Goal: Information Seeking & Learning: Find contact information

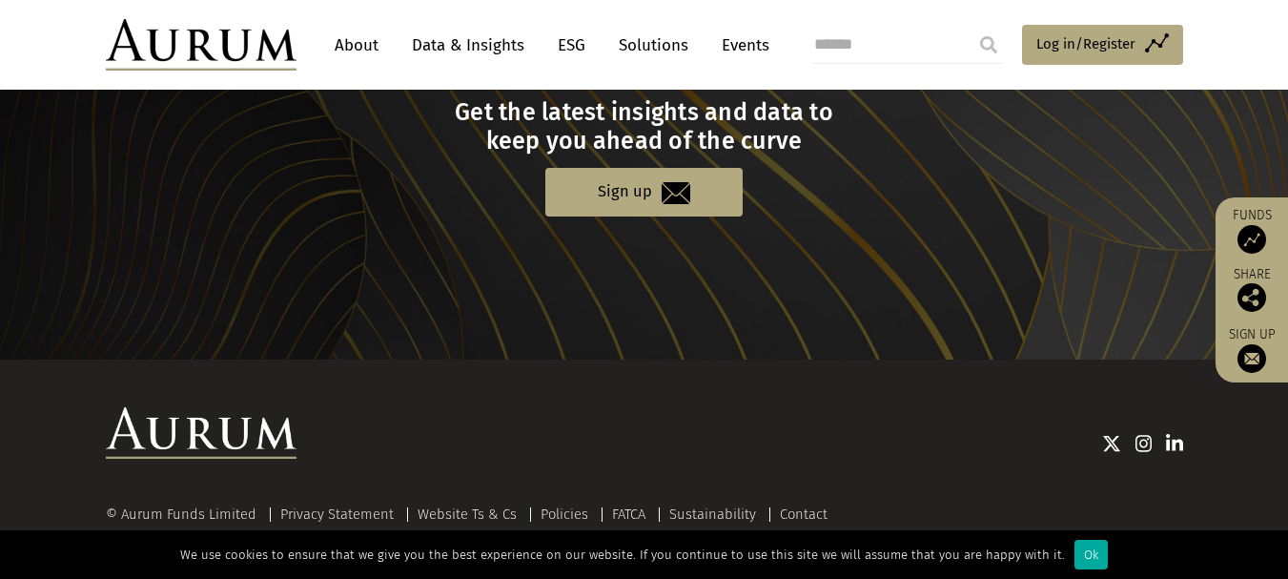
scroll to position [2058, 0]
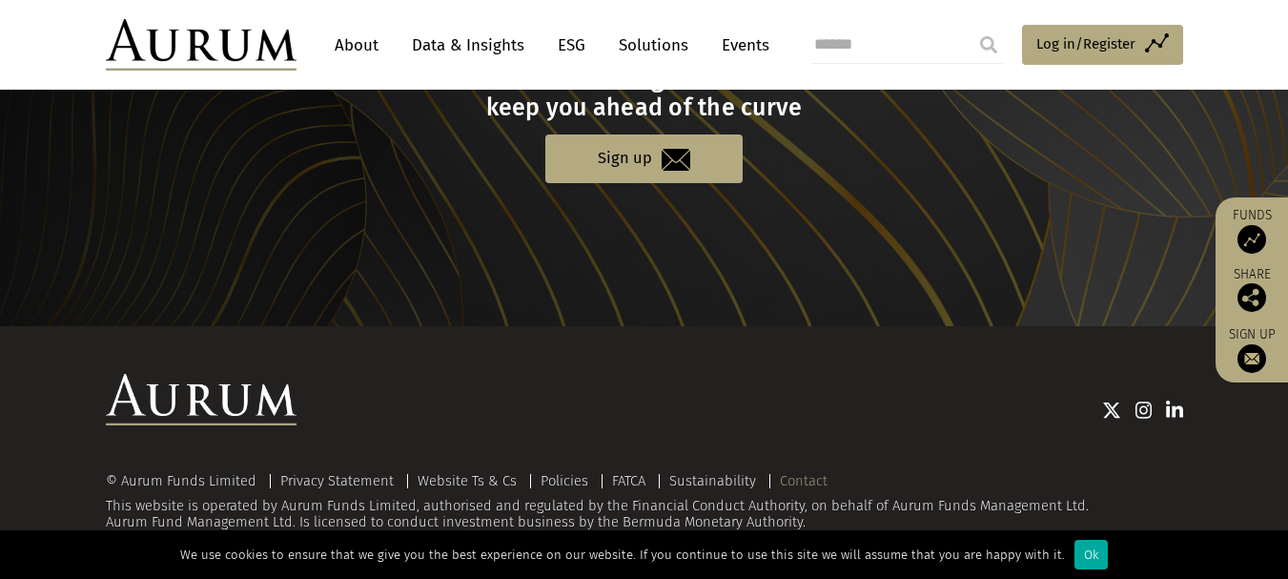
click at [796, 481] on link "Contact" at bounding box center [804, 480] width 48 height 17
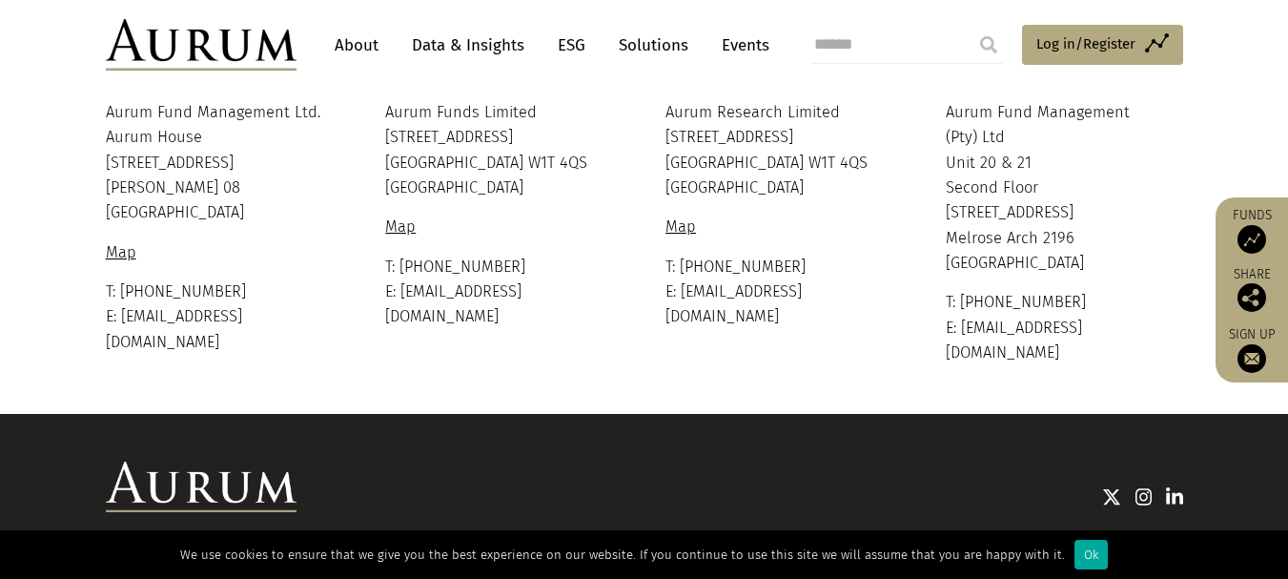
scroll to position [555, 0]
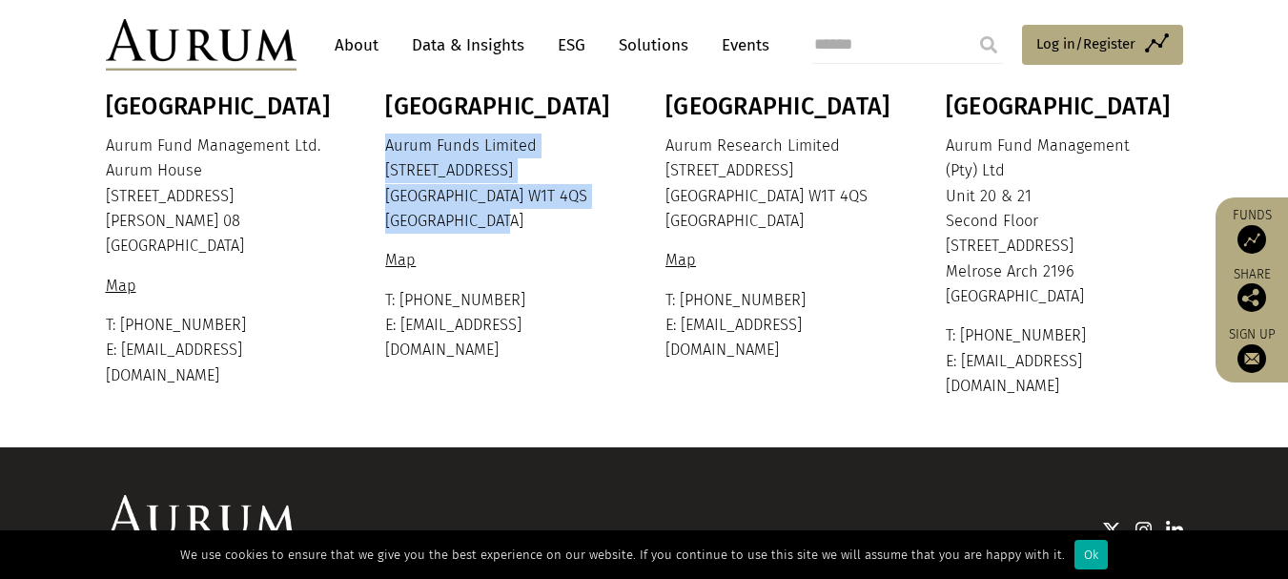
drag, startPoint x: 384, startPoint y: 144, endPoint x: 492, endPoint y: 232, distance: 139.0
click at [492, 232] on p "Aurum Funds Limited 80 Charlotte Street London W1T 4QS United Kingdom" at bounding box center [501, 184] width 233 height 101
click at [562, 171] on p "Aurum Funds Limited 80 Charlotte Street London W1T 4QS United Kingdom" at bounding box center [501, 184] width 233 height 101
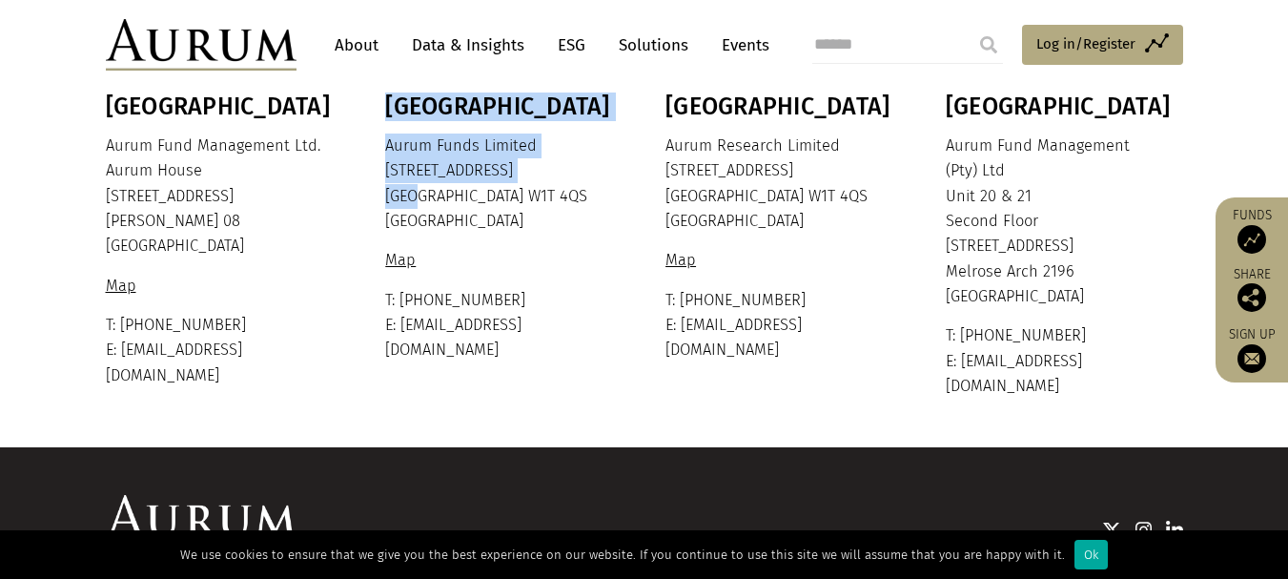
drag, startPoint x: 382, startPoint y: 161, endPoint x: 524, endPoint y: 181, distance: 142.5
click at [410, 187] on div "Bermuda Aurum Fund Management Ltd. Aurum House 35 Richmond Road Hamilton HM 08 …" at bounding box center [645, 246] width 1116 height 306
click at [524, 181] on p "Aurum Funds Limited 80 Charlotte Street London W1T 4QS United Kingdom" at bounding box center [501, 184] width 233 height 101
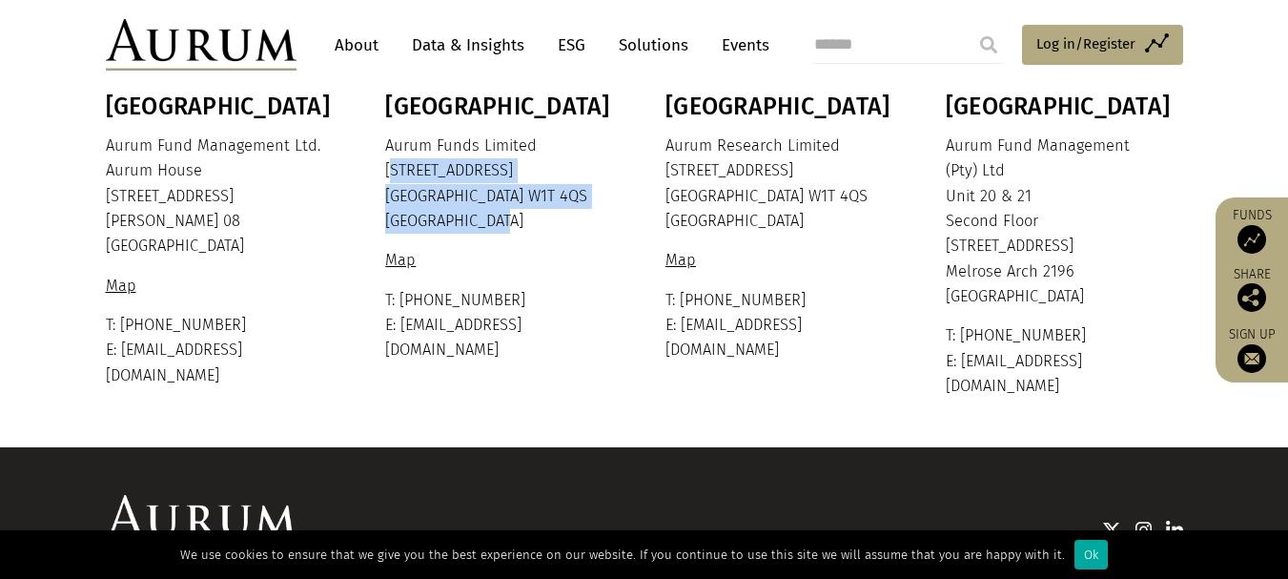
drag, startPoint x: 500, startPoint y: 221, endPoint x: 384, endPoint y: 170, distance: 126.4
click at [385, 170] on p "Aurum Funds Limited 80 Charlotte Street London W1T 4QS United Kingdom" at bounding box center [501, 184] width 233 height 101
copy p "80 Charlotte Street London W1T 4QS United Kingdom"
drag, startPoint x: 553, startPoint y: 300, endPoint x: 409, endPoint y: 304, distance: 144.0
click at [409, 304] on p "T: +44 20 7589 1130 E: ir@aurumfunds.com" at bounding box center [501, 325] width 233 height 75
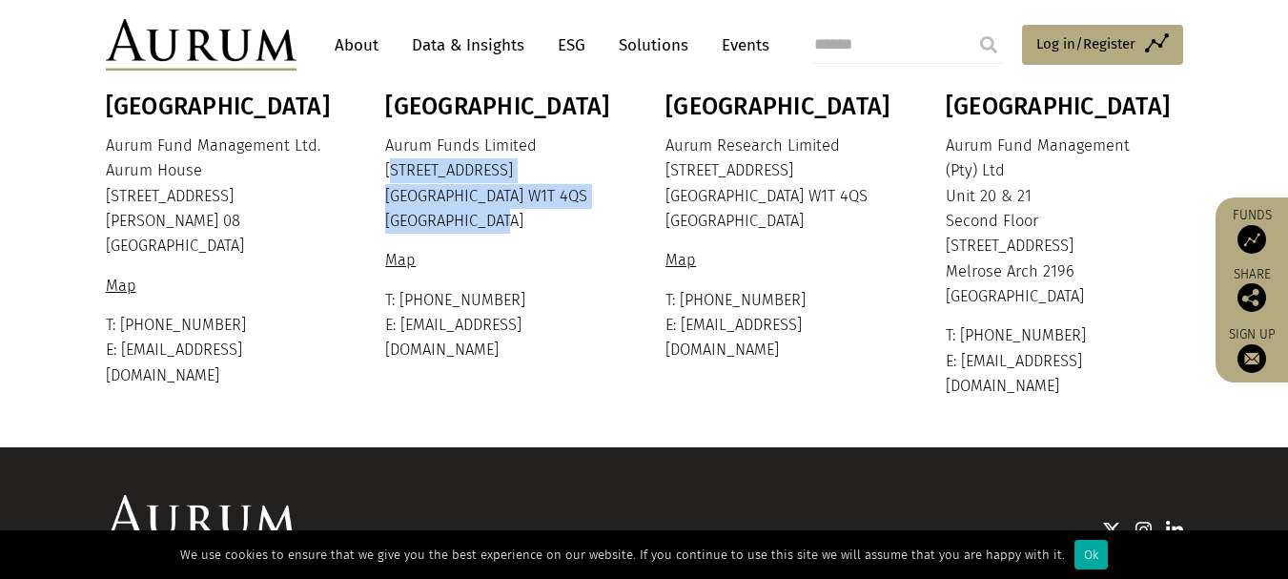
copy p "44 20 7589 1130"
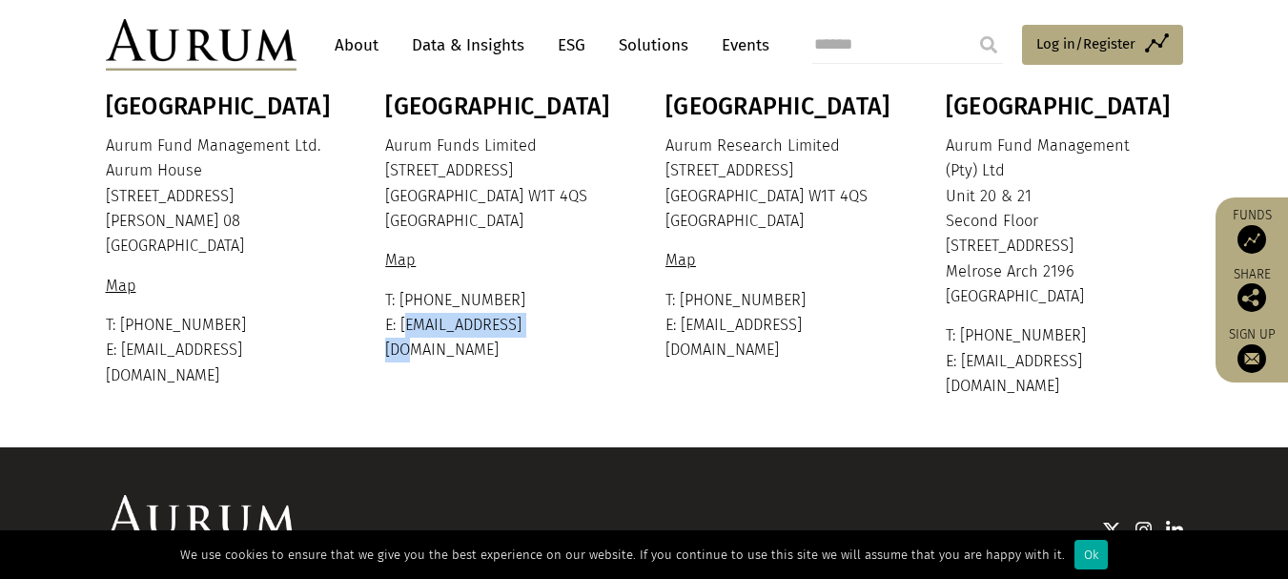
drag, startPoint x: 551, startPoint y: 327, endPoint x: 401, endPoint y: 325, distance: 150.7
click at [401, 325] on p "T: +44 20 7589 1130 E: ir@aurumfunds.com" at bounding box center [501, 325] width 233 height 75
copy p "ir@aurumfunds.com"
